Goal: Task Accomplishment & Management: Manage account settings

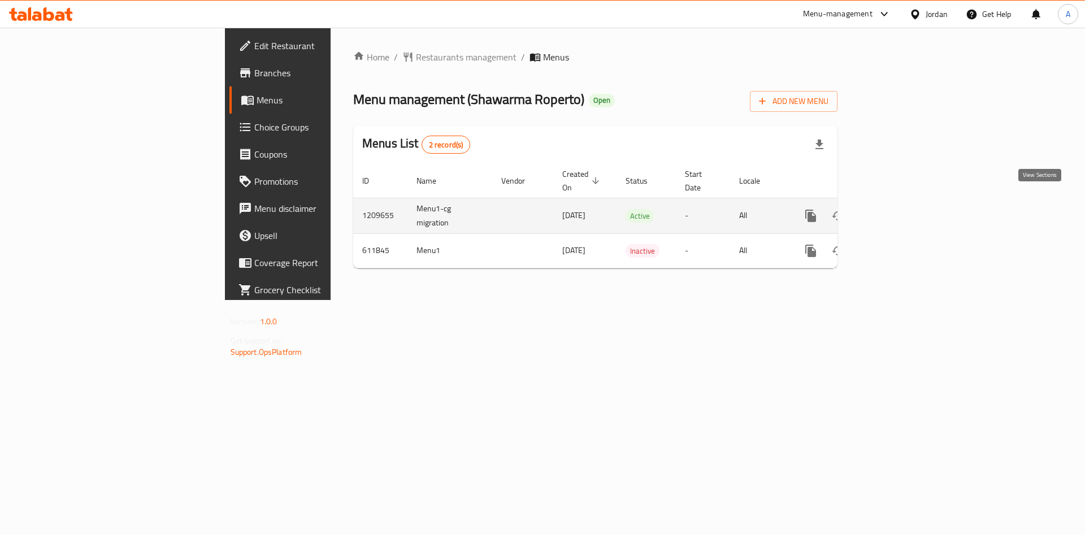
click at [899, 209] on icon "enhanced table" at bounding box center [893, 216] width 14 height 14
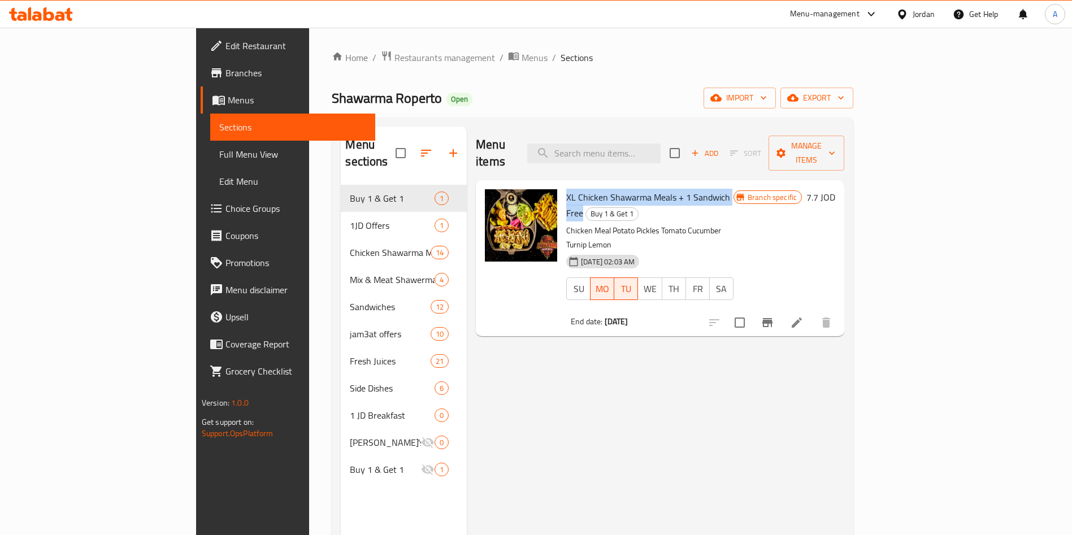
drag, startPoint x: 517, startPoint y: 179, endPoint x: 697, endPoint y: 179, distance: 180.3
click at [697, 185] on div "XL Chicken Shawarma Meals + 1 Sandwich Free Buy 1 & Get 1 Chicken Meal Potato P…" at bounding box center [650, 258] width 176 height 147
copy span "XL Chicken Shawarma Meals + 1 Sandwich Free"
click at [804, 316] on icon at bounding box center [797, 323] width 14 height 14
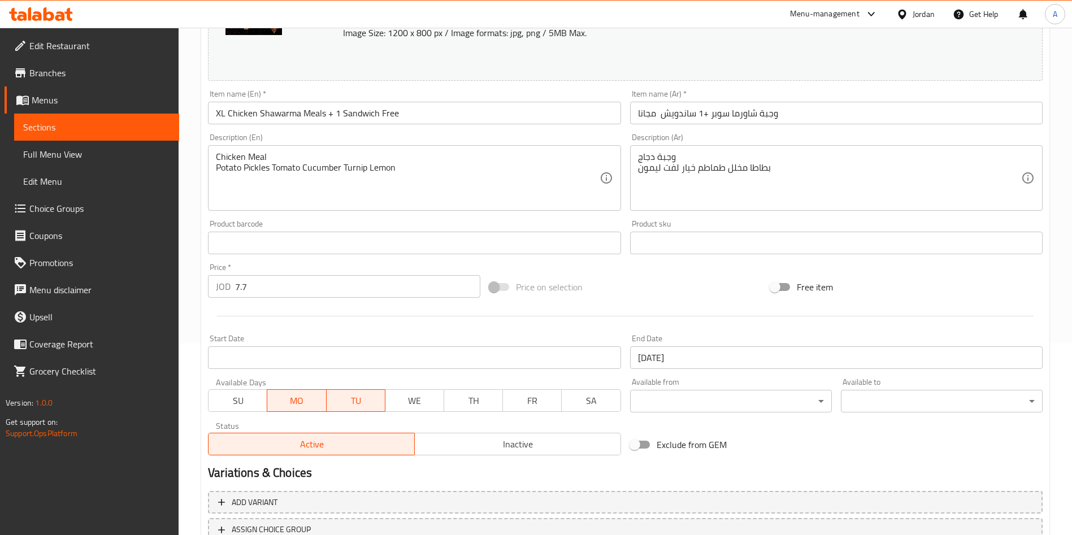
scroll to position [280, 0]
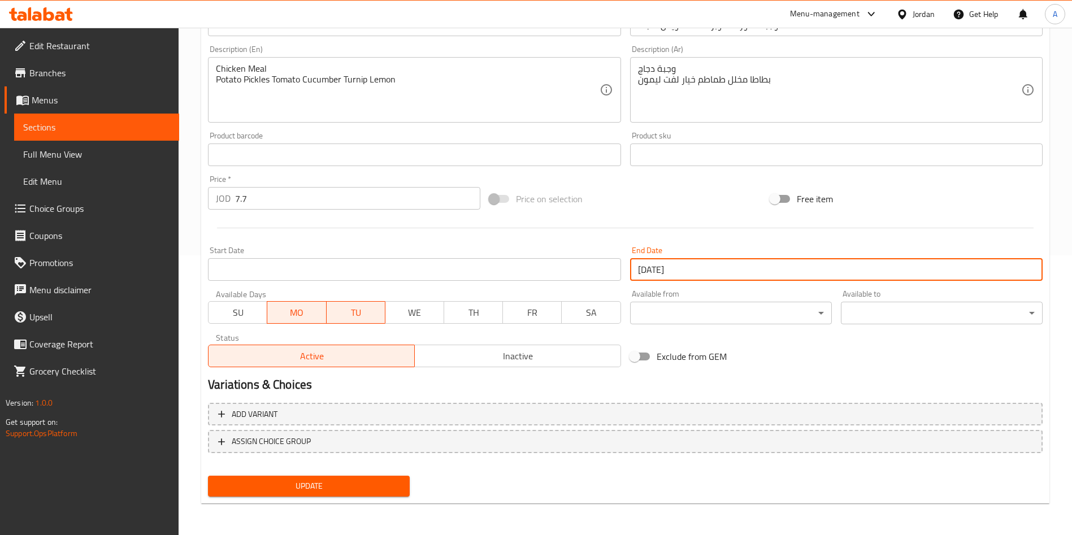
click at [683, 265] on input "[DATE]" at bounding box center [836, 269] width 413 height 23
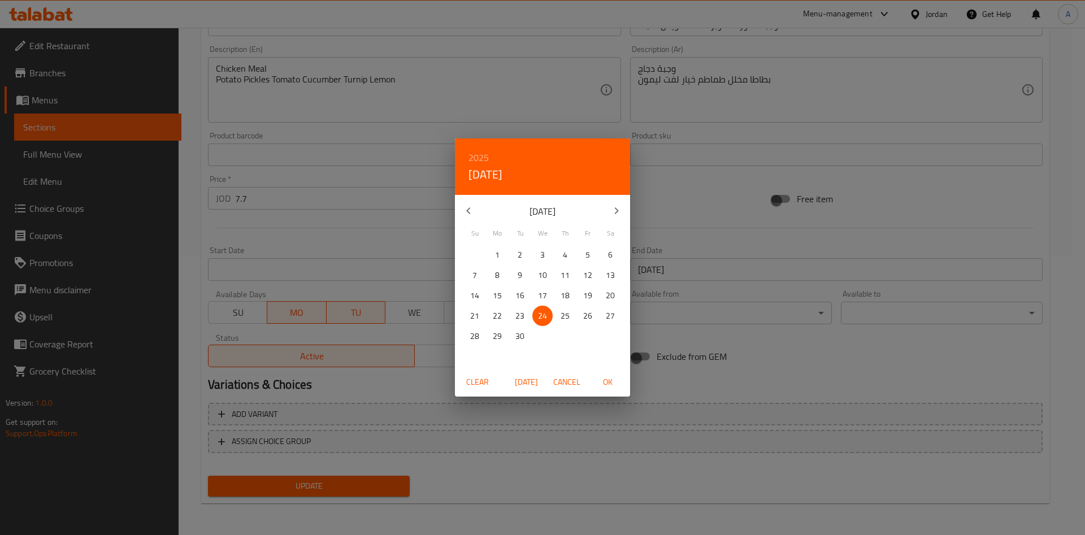
click at [617, 215] on icon "button" at bounding box center [617, 211] width 14 height 14
click at [615, 210] on icon "button" at bounding box center [617, 211] width 14 height 14
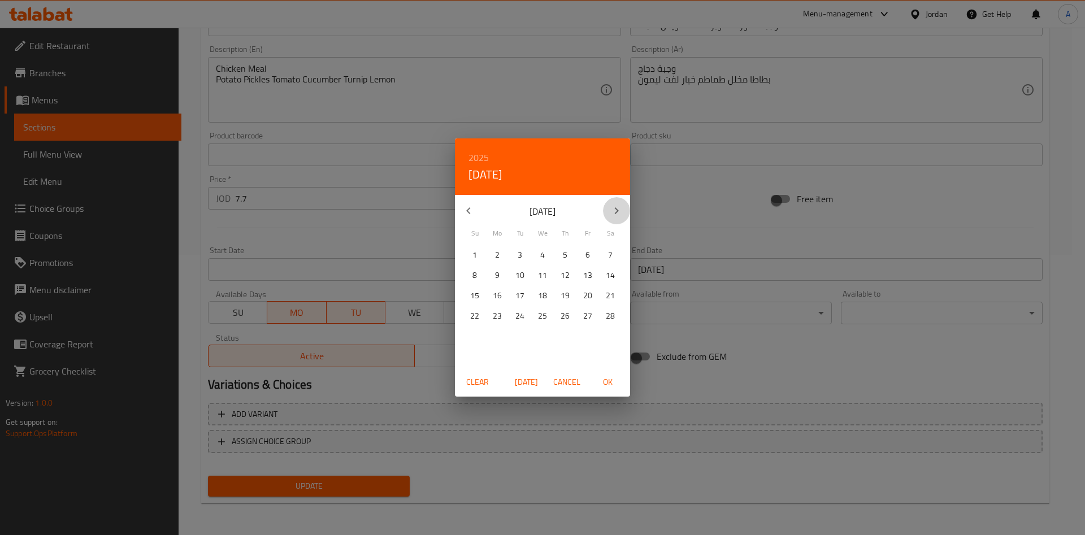
click at [615, 210] on icon "button" at bounding box center [617, 211] width 14 height 14
click at [565, 330] on p "30" at bounding box center [565, 337] width 9 height 14
click at [617, 378] on button "OK" at bounding box center [608, 382] width 36 height 21
type input "[DATE]"
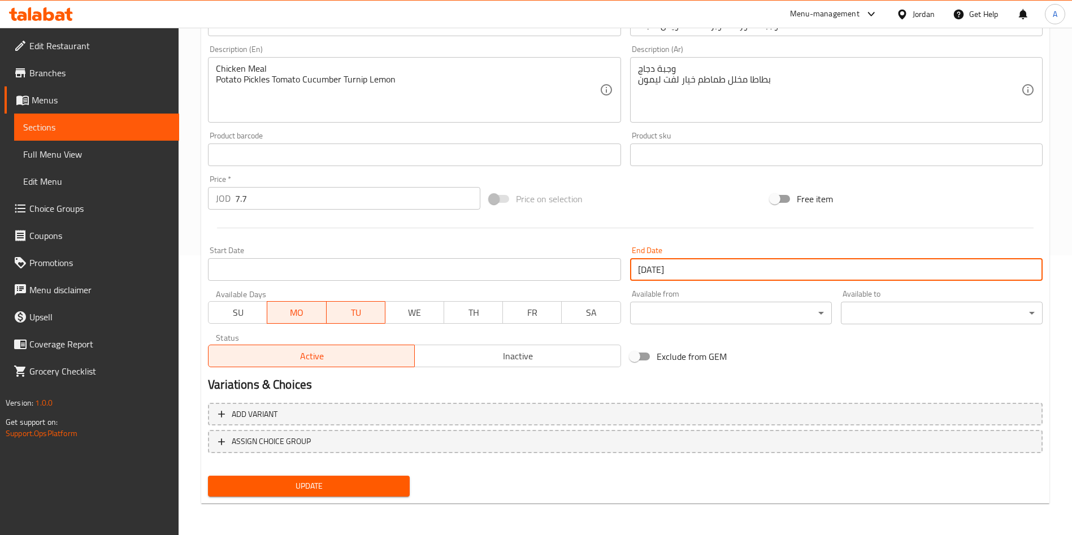
click at [366, 484] on span "Update" at bounding box center [309, 486] width 184 height 14
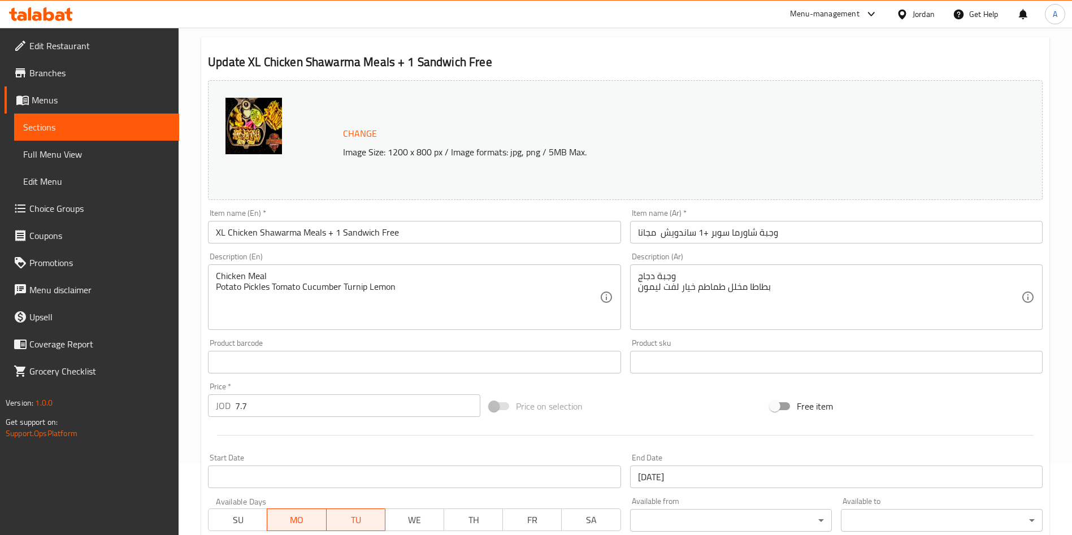
scroll to position [0, 0]
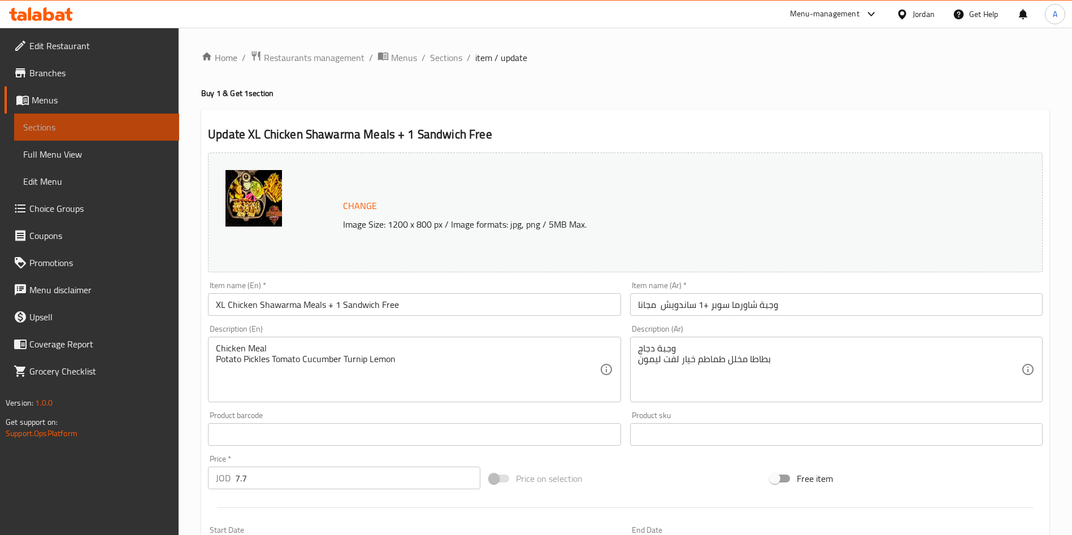
click at [85, 124] on span "Sections" at bounding box center [96, 127] width 147 height 14
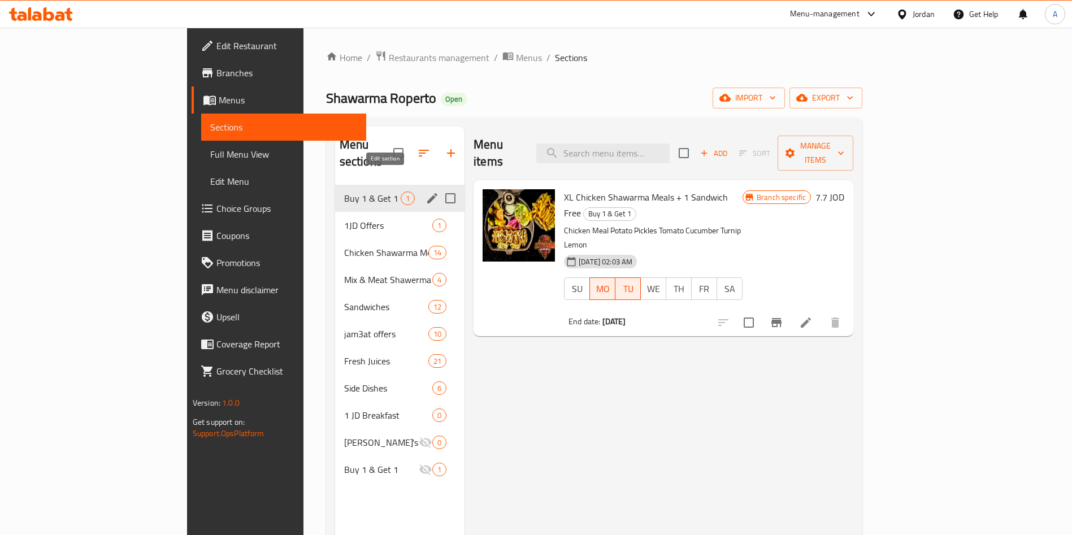
click at [426, 192] on icon "edit" at bounding box center [433, 199] width 14 height 14
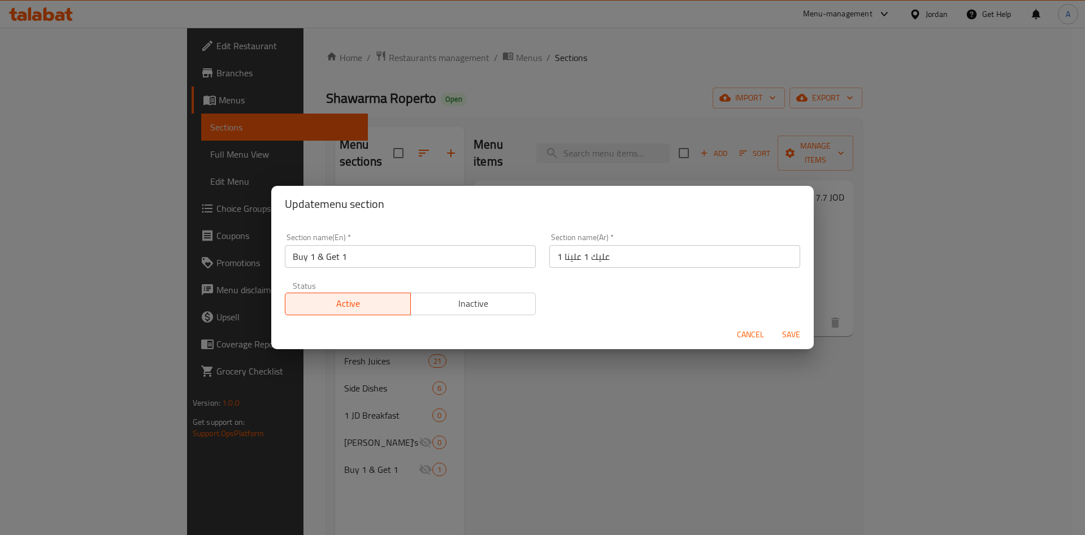
click at [456, 300] on span "Inactive" at bounding box center [474, 304] width 116 height 16
click at [788, 337] on span "Save" at bounding box center [791, 335] width 27 height 14
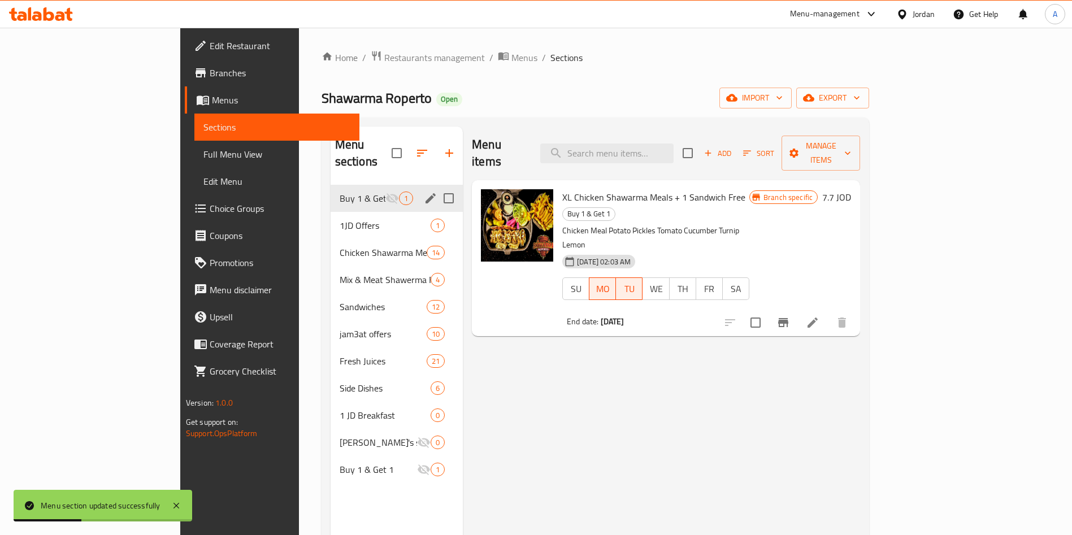
click at [818, 318] on icon at bounding box center [813, 323] width 10 height 10
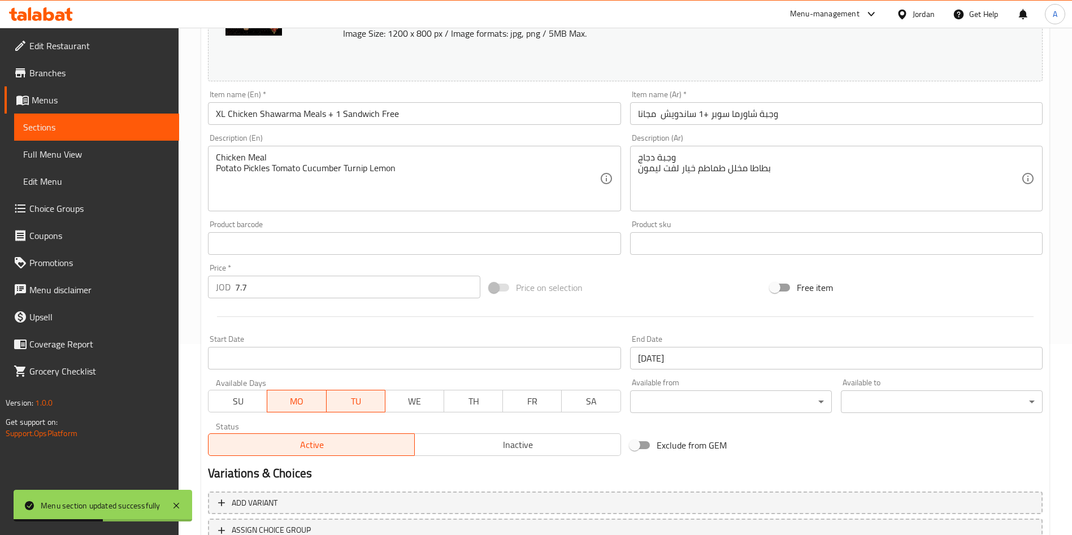
scroll to position [280, 0]
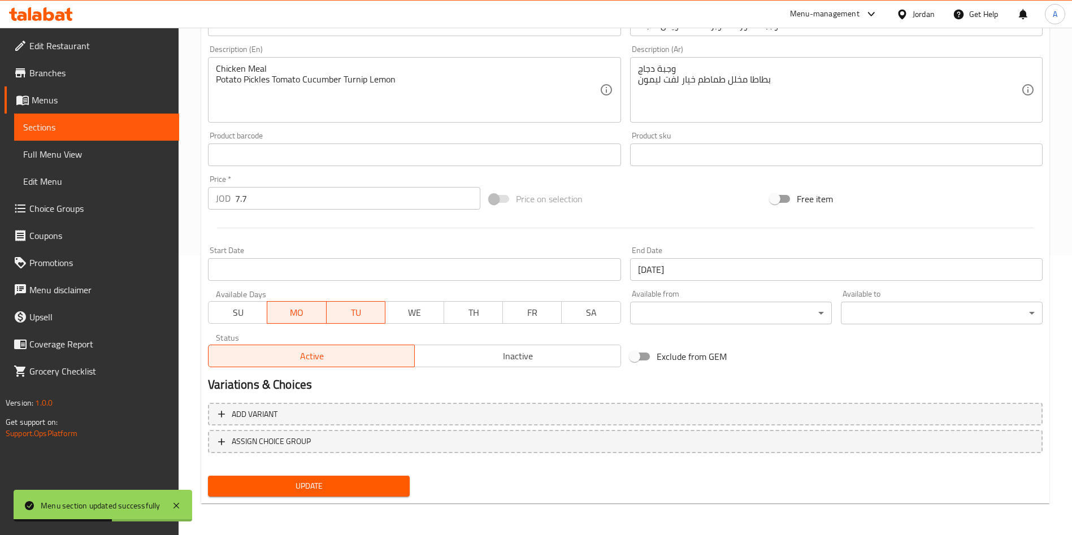
click at [712, 269] on input "[DATE]" at bounding box center [836, 269] width 413 height 23
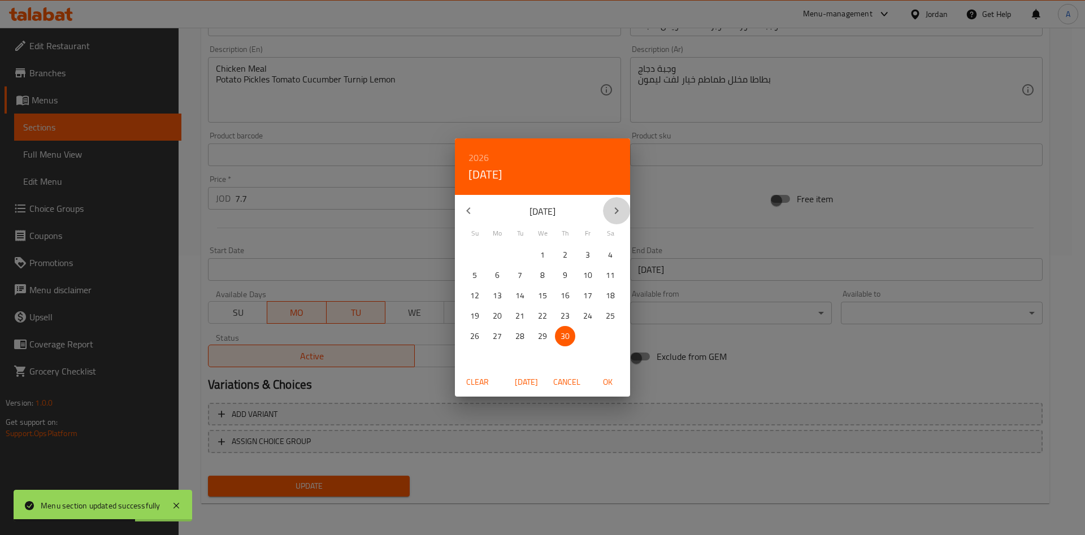
click at [618, 212] on icon "button" at bounding box center [617, 211] width 14 height 14
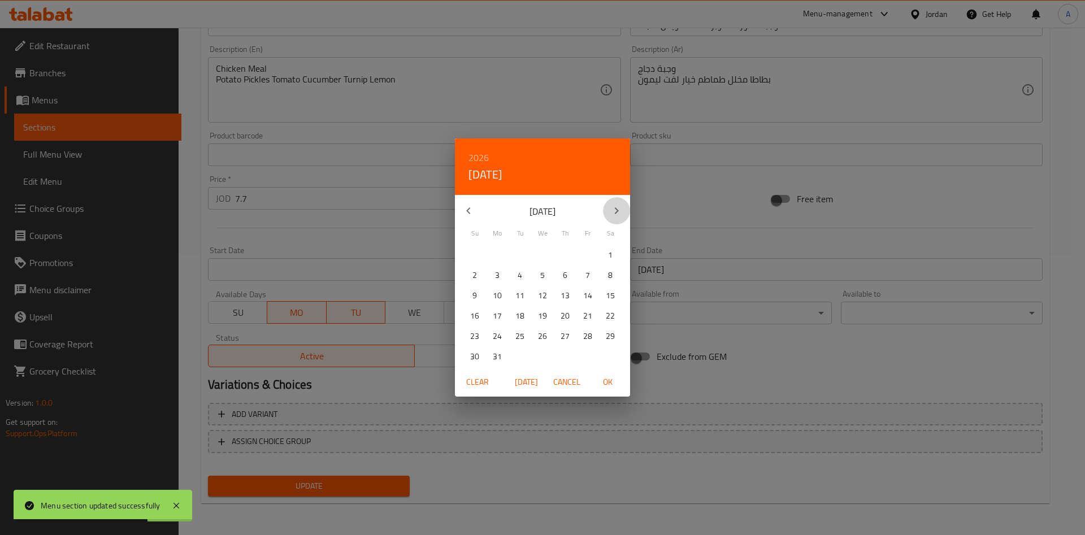
click at [618, 212] on icon "button" at bounding box center [617, 211] width 14 height 14
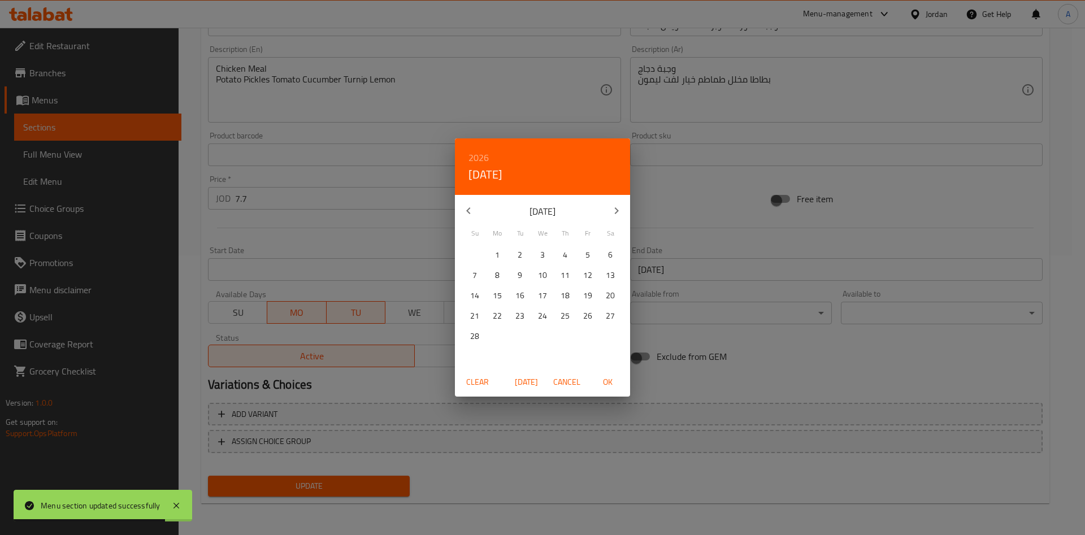
click at [618, 212] on icon "button" at bounding box center [617, 211] width 14 height 14
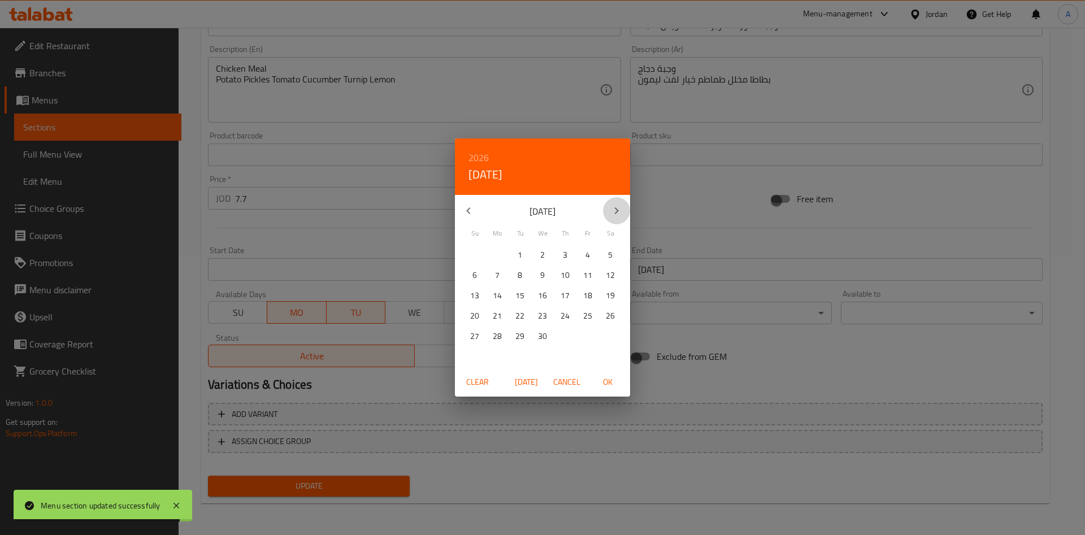
click at [618, 212] on icon "button" at bounding box center [617, 211] width 14 height 14
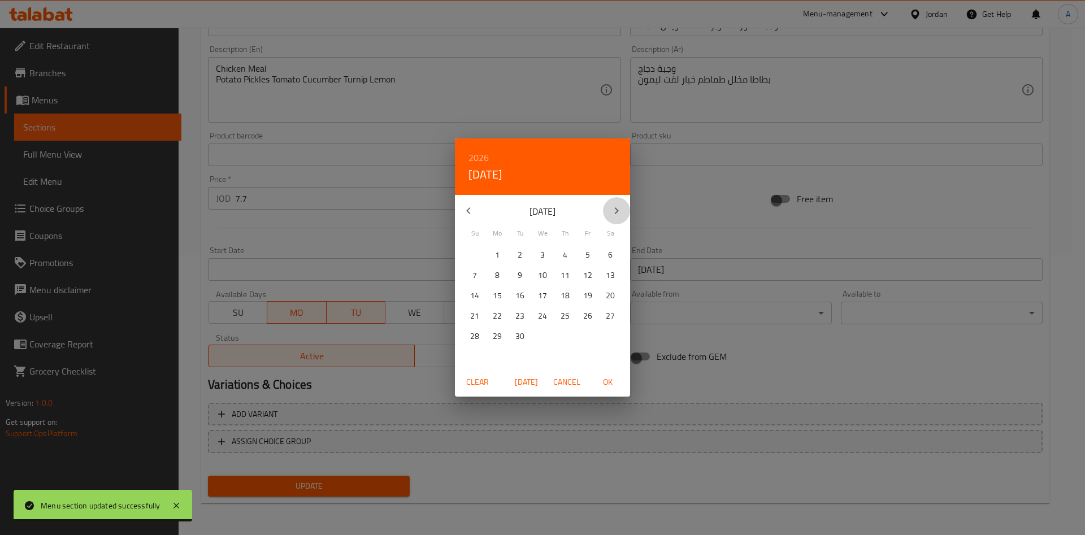
click at [618, 212] on icon "button" at bounding box center [617, 211] width 14 height 14
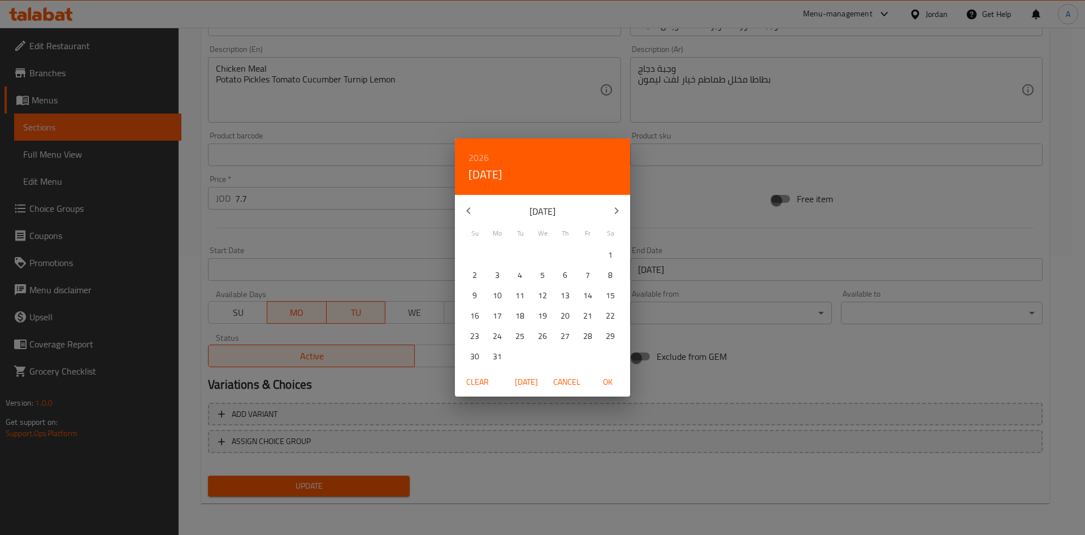
click at [618, 212] on icon "button" at bounding box center [617, 211] width 14 height 14
click at [463, 355] on div "30 1 2 3 4 5 6" at bounding box center [542, 357] width 175 height 20
drag, startPoint x: 599, startPoint y: 216, endPoint x: 608, endPoint y: 218, distance: 9.8
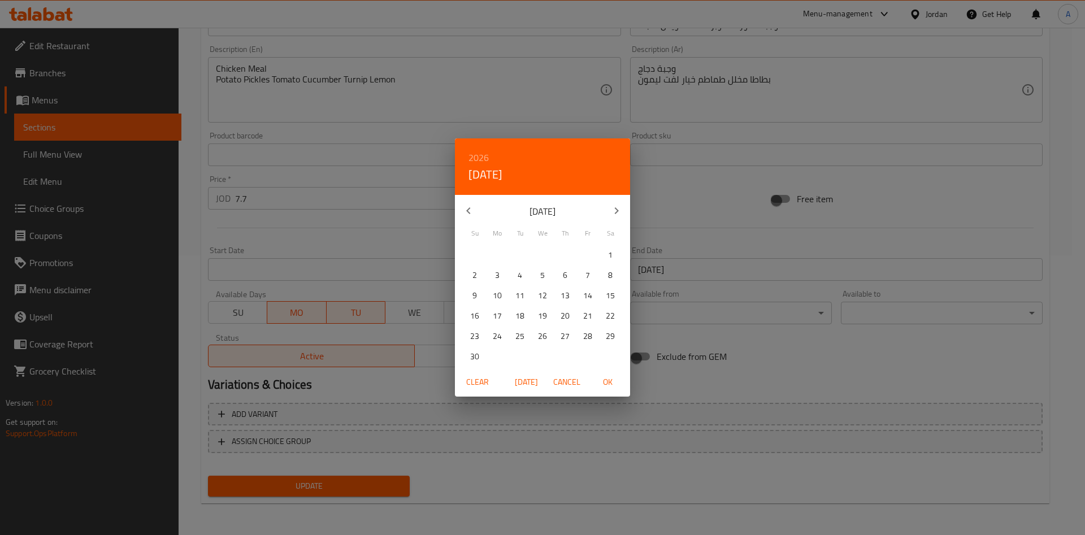
click at [600, 216] on p "[DATE]" at bounding box center [542, 212] width 121 height 14
click at [608, 218] on button "button" at bounding box center [616, 210] width 27 height 27
click at [609, 218] on button "button" at bounding box center [616, 210] width 27 height 27
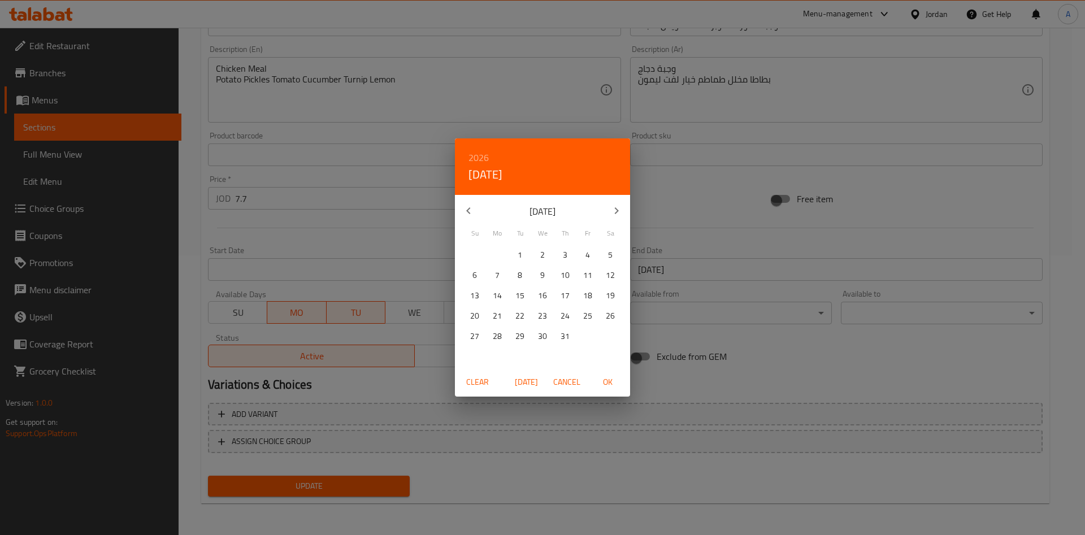
click at [609, 218] on button "button" at bounding box center [616, 210] width 27 height 27
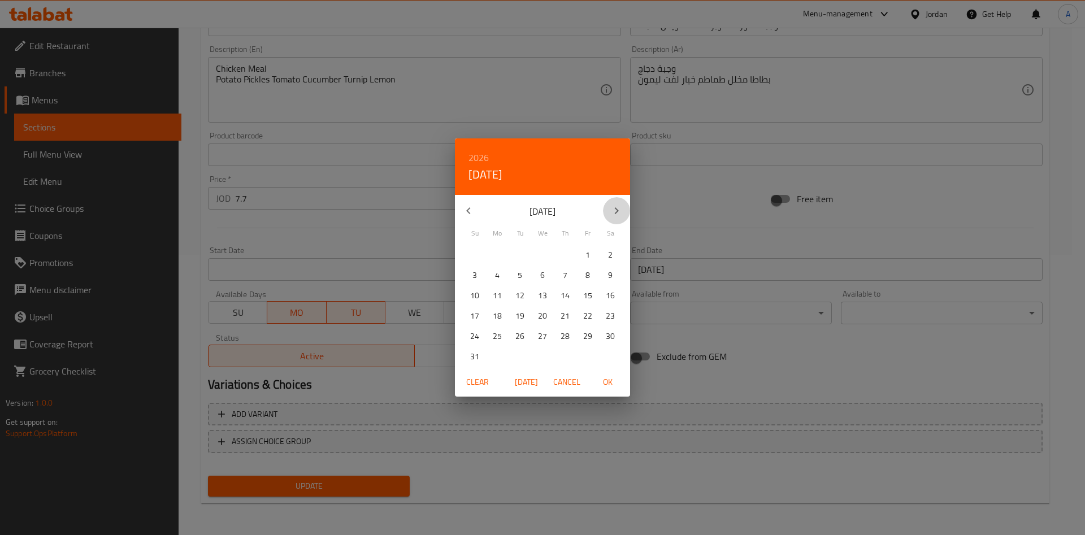
click at [609, 218] on button "button" at bounding box center [616, 210] width 27 height 27
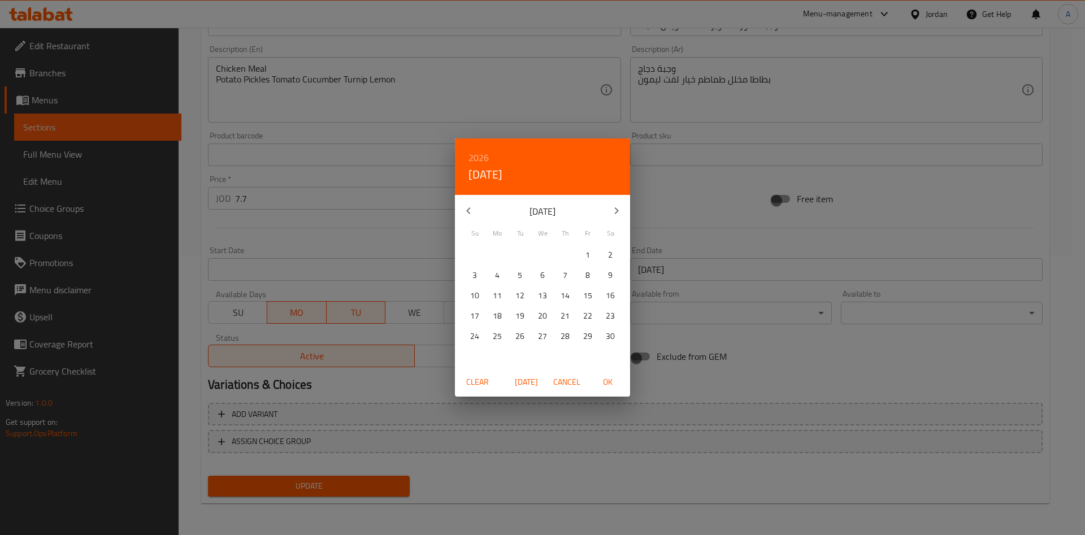
click at [629, 341] on div "24 25 26 27 28 29 30" at bounding box center [542, 336] width 175 height 20
click at [615, 340] on span "30" at bounding box center [610, 337] width 20 height 14
click at [607, 384] on span "OK" at bounding box center [607, 382] width 27 height 14
type input "[DATE]"
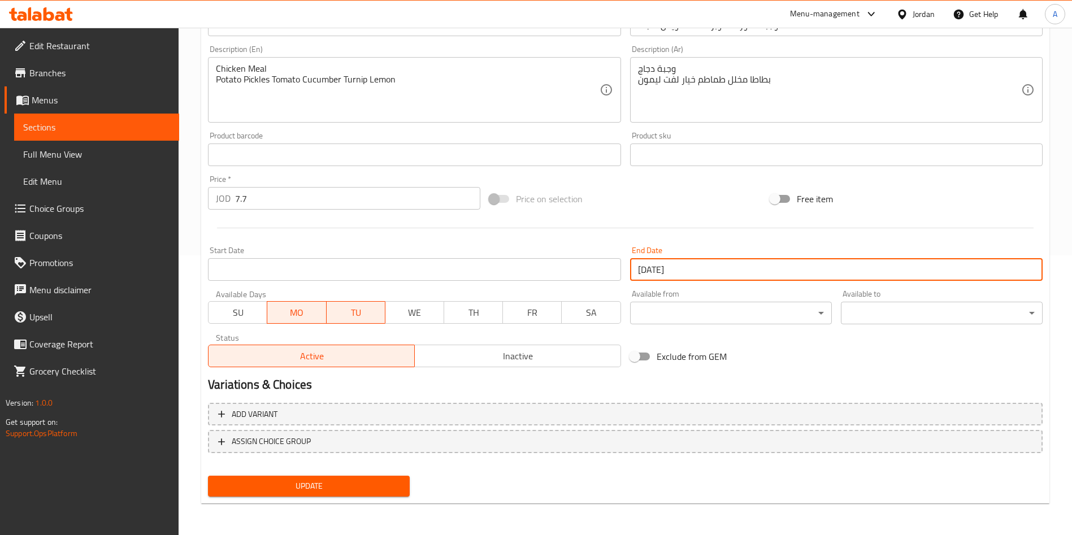
click at [340, 476] on button "Update" at bounding box center [309, 486] width 202 height 21
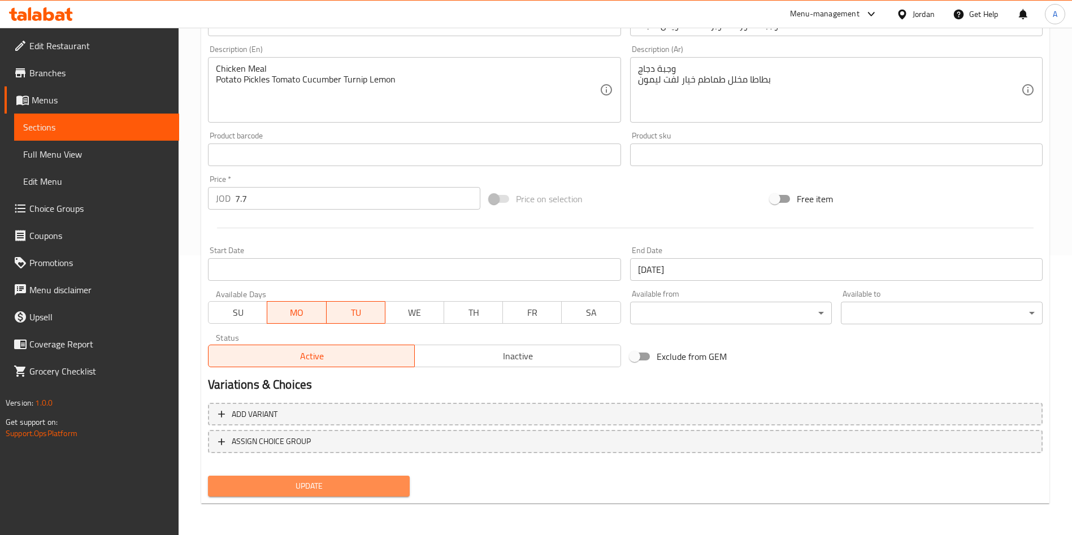
click at [302, 486] on span "Update" at bounding box center [309, 486] width 184 height 14
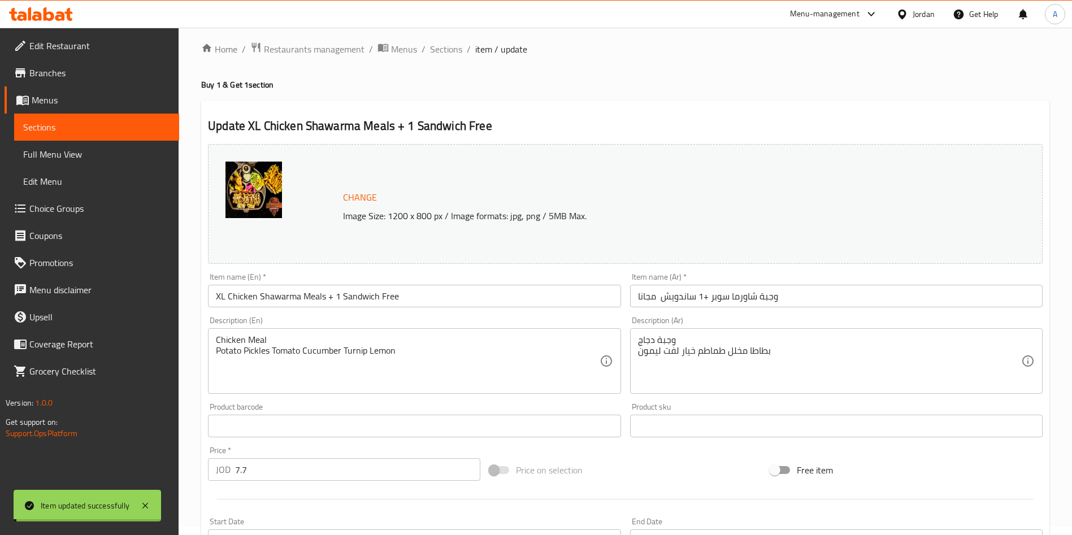
scroll to position [0, 0]
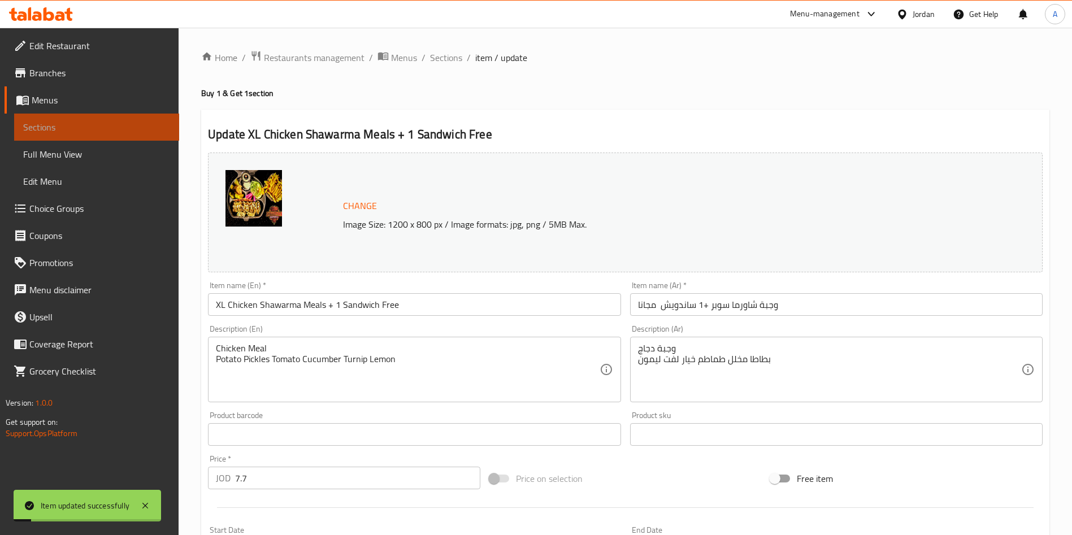
click at [94, 128] on span "Sections" at bounding box center [96, 127] width 147 height 14
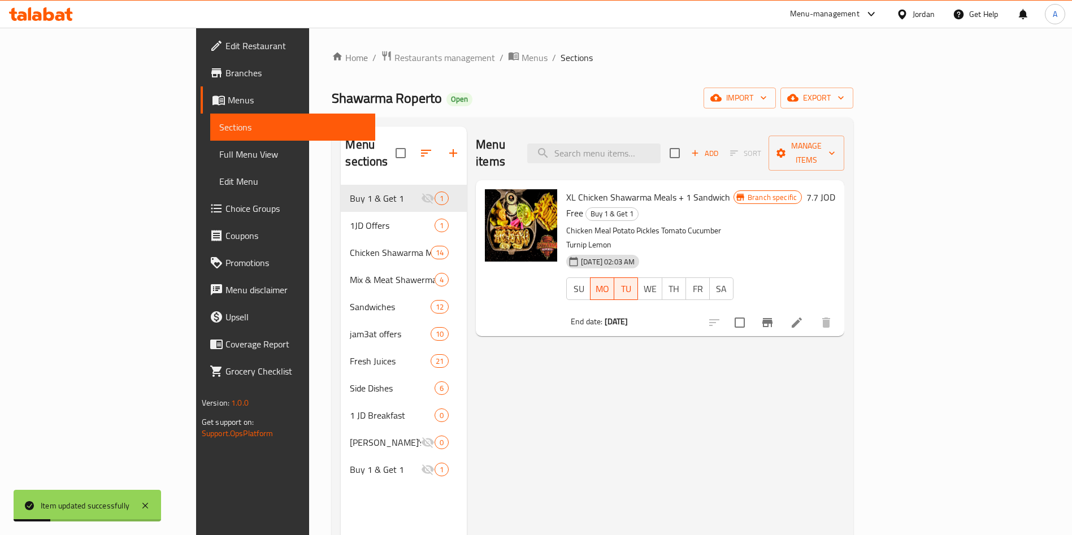
click at [448, 96] on div "Shawarma Roperto Open import export" at bounding box center [593, 98] width 522 height 21
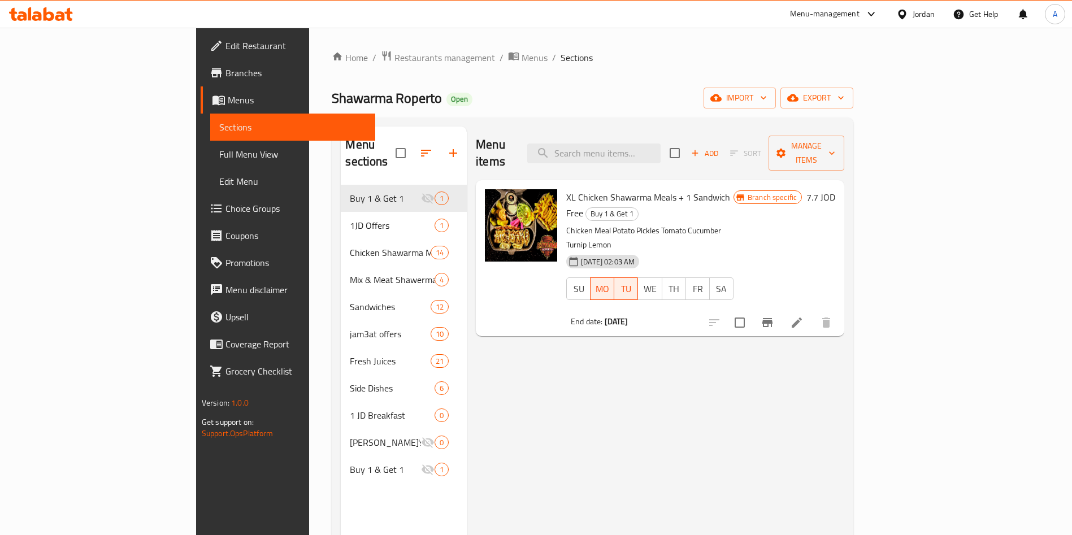
click at [566, 189] on span "XL Chicken Shawarma Meals + 1 Sandwich Free" at bounding box center [648, 205] width 164 height 33
drag, startPoint x: 518, startPoint y: 181, endPoint x: 695, endPoint y: 180, distance: 176.9
click at [695, 189] on span "XL Chicken Shawarma Meals + 1 Sandwich Free" at bounding box center [648, 205] width 164 height 33
copy span "XL Chicken Shawarma Meals + 1 Sandwich Free"
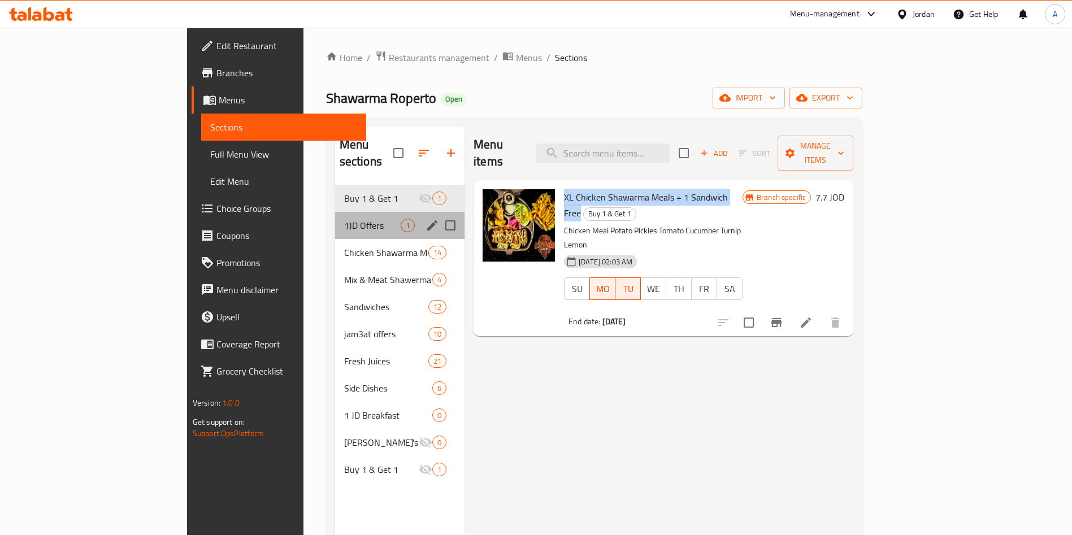
click at [335, 212] on div "1JD Offers 1" at bounding box center [399, 225] width 129 height 27
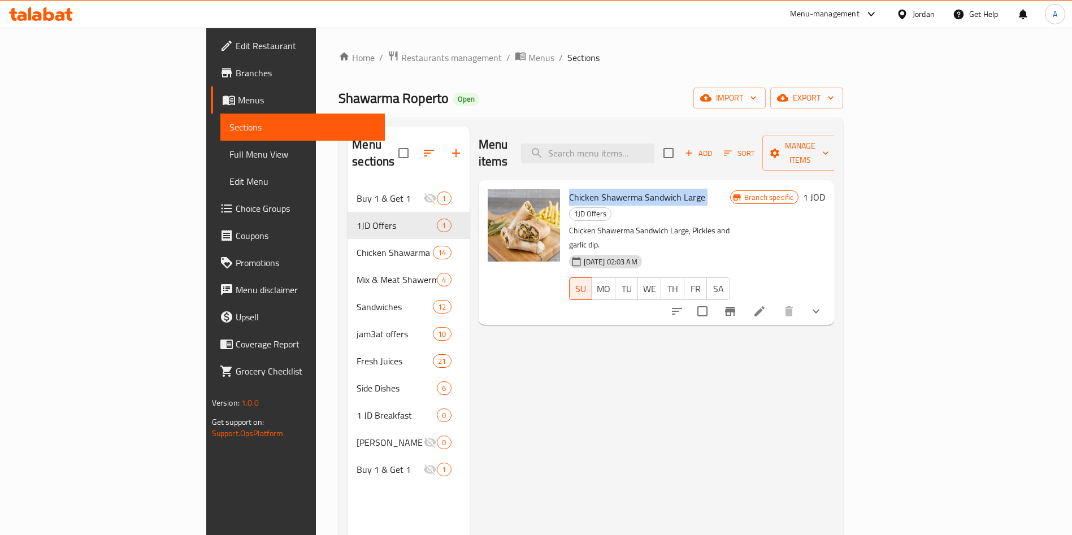
drag, startPoint x: 518, startPoint y: 180, endPoint x: 652, endPoint y: 175, distance: 134.1
click at [652, 189] on h6 "Chicken Shawerma Sandwich Large 1JD Offers" at bounding box center [650, 205] width 162 height 32
copy h6 "Chicken Shawerma Sandwich Large"
